Goal: Task Accomplishment & Management: Use online tool/utility

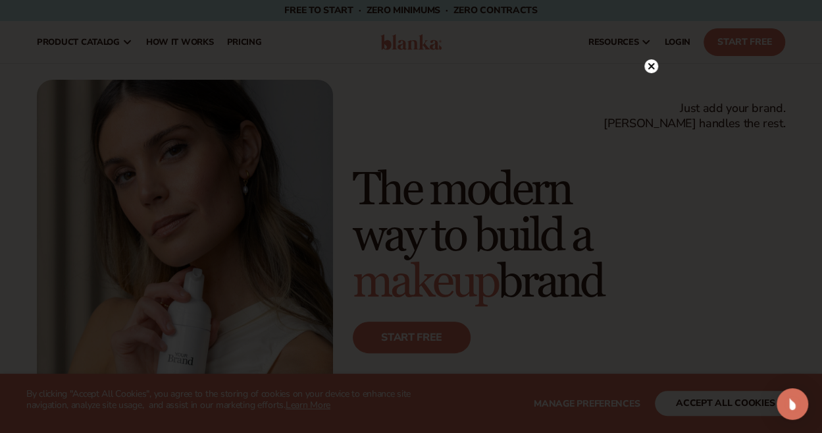
click at [650, 63] on circle at bounding box center [651, 66] width 14 height 14
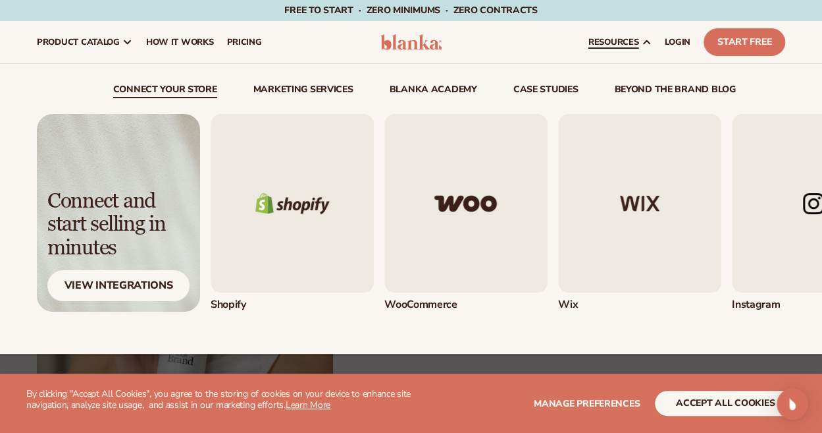
click at [321, 209] on img "1 / 5" at bounding box center [292, 203] width 163 height 178
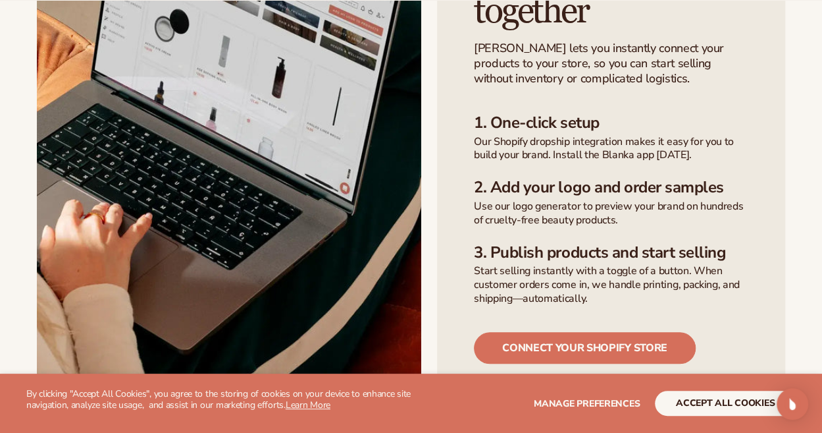
scroll to position [529, 0]
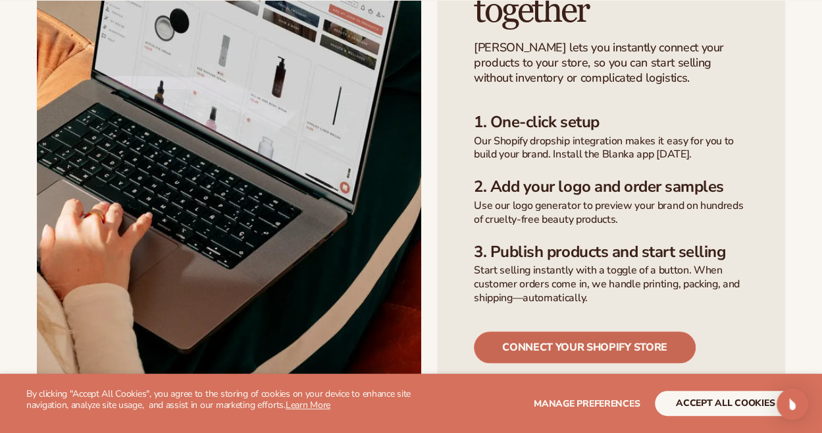
click at [629, 331] on link "Connect your shopify store" at bounding box center [585, 347] width 222 height 32
